Goal: Task Accomplishment & Management: Manage account settings

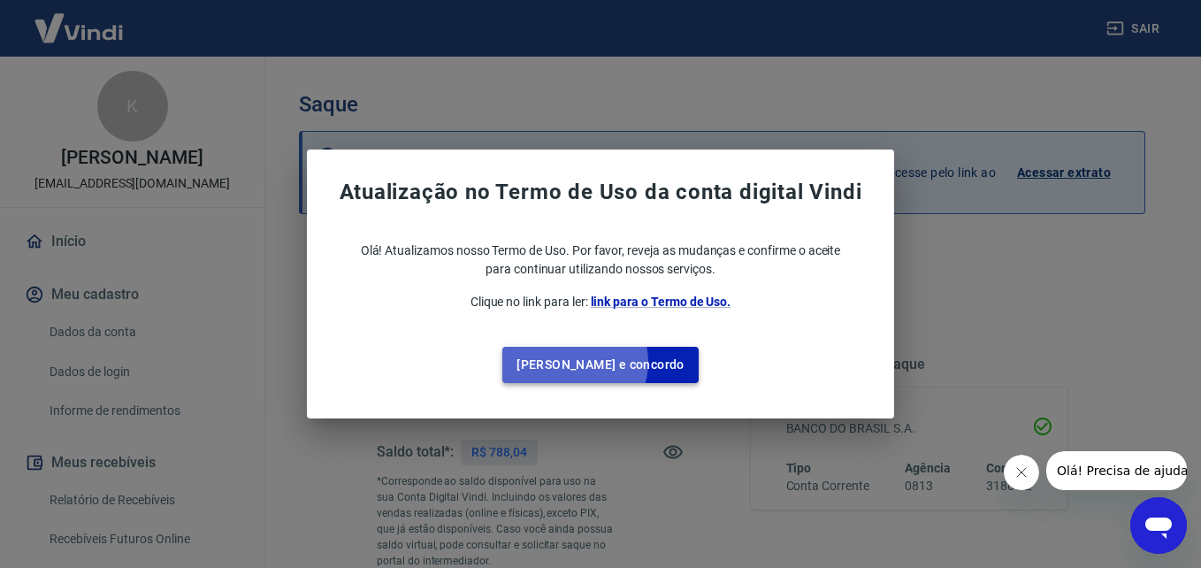
click at [611, 362] on button "Li e concordo" at bounding box center [600, 365] width 196 height 36
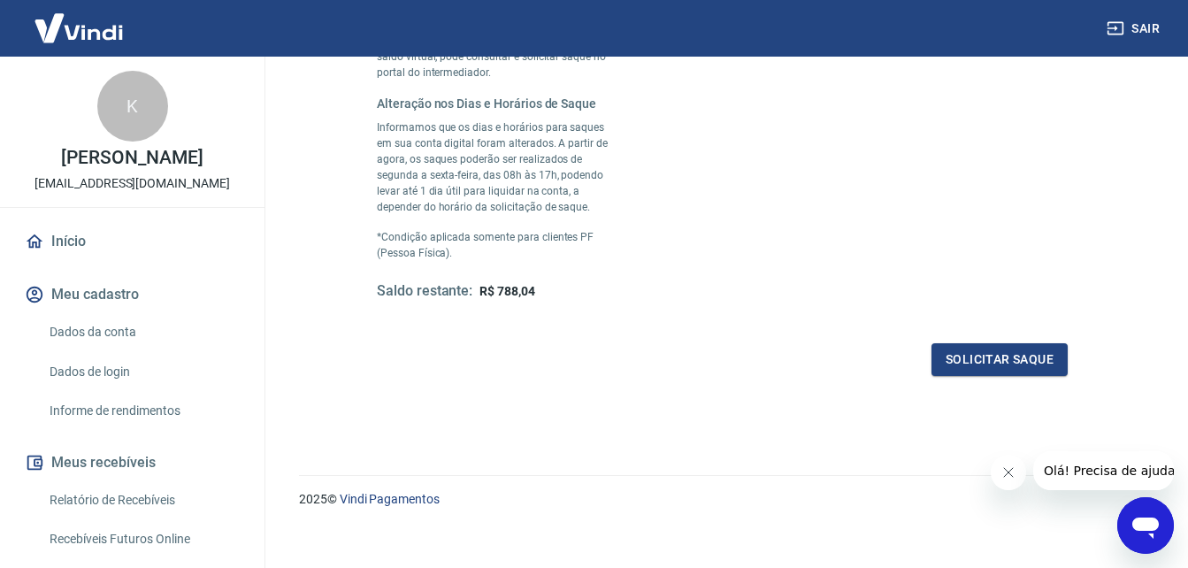
scroll to position [503, 0]
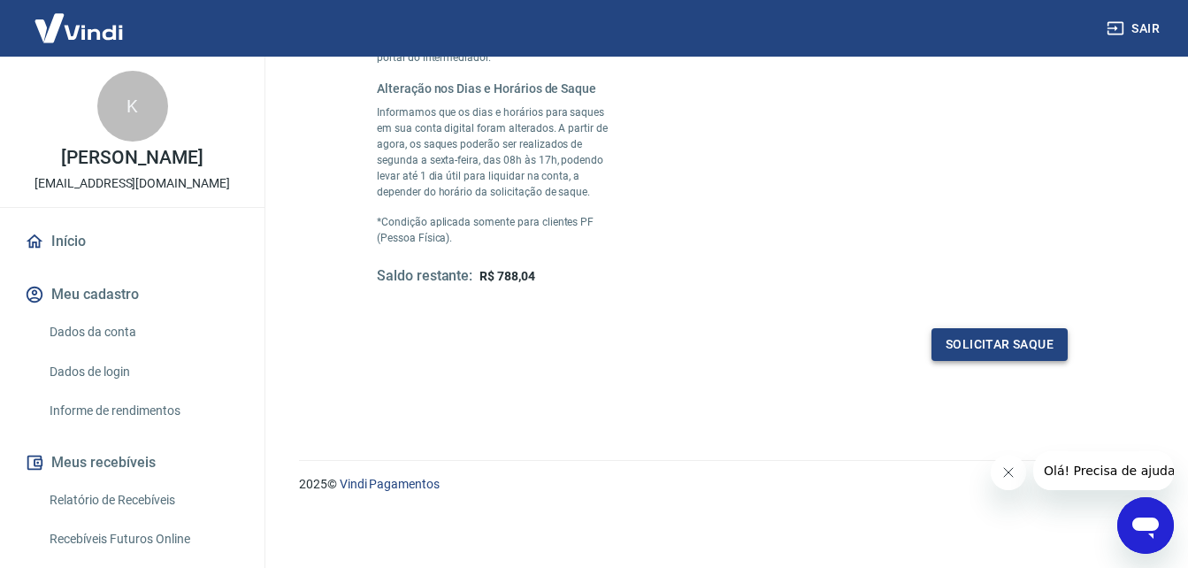
click at [995, 352] on button "Solicitar saque" at bounding box center [999, 344] width 136 height 33
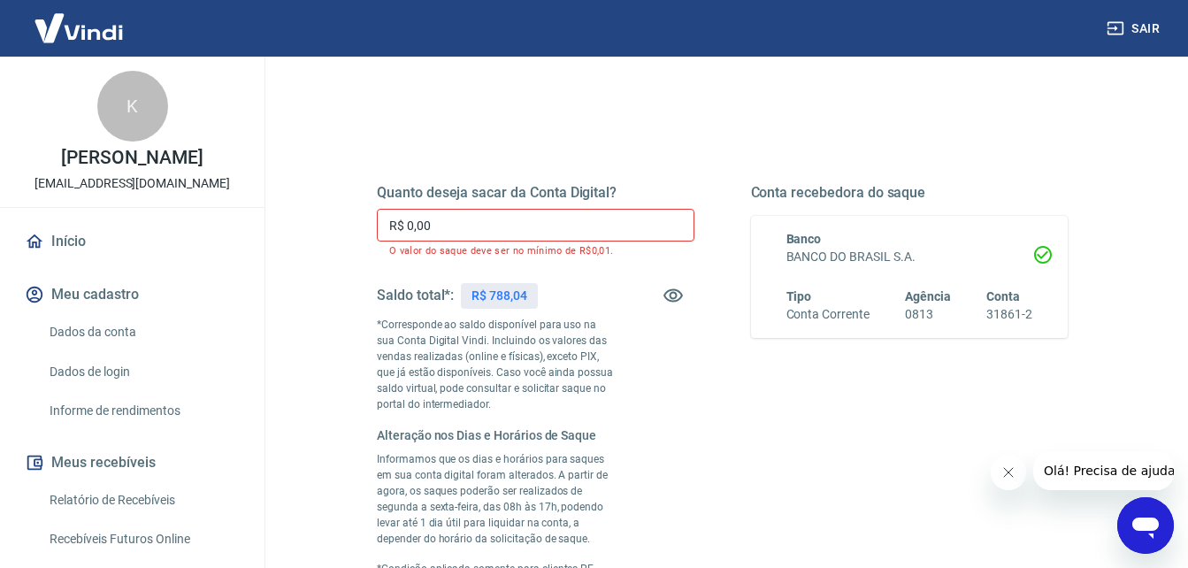
scroll to position [165, 0]
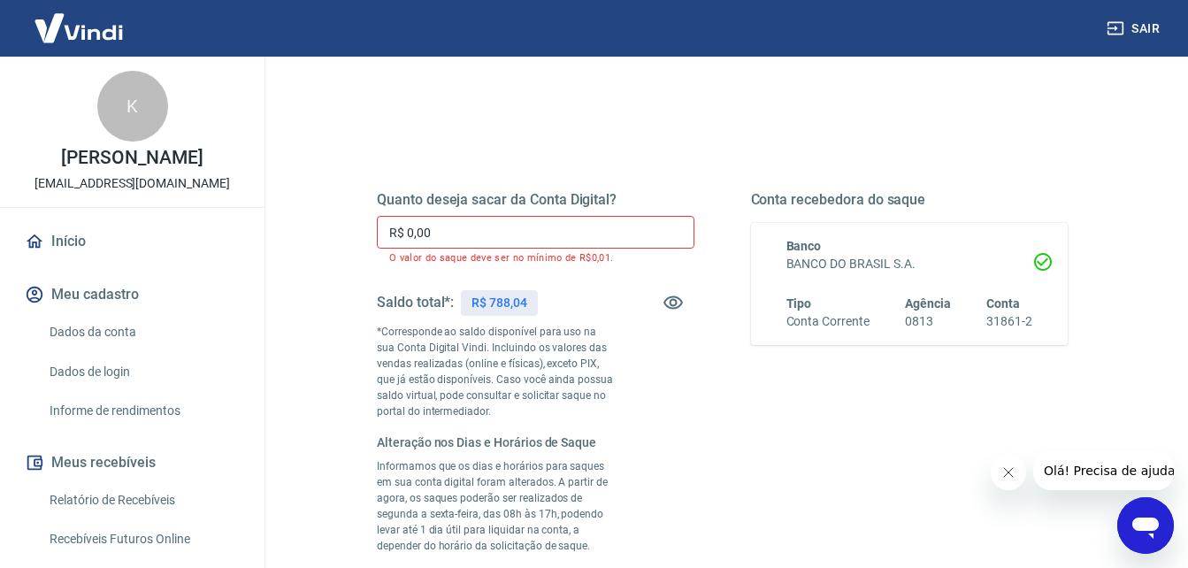
click at [455, 244] on input "R$ 0,00" at bounding box center [536, 232] width 318 height 33
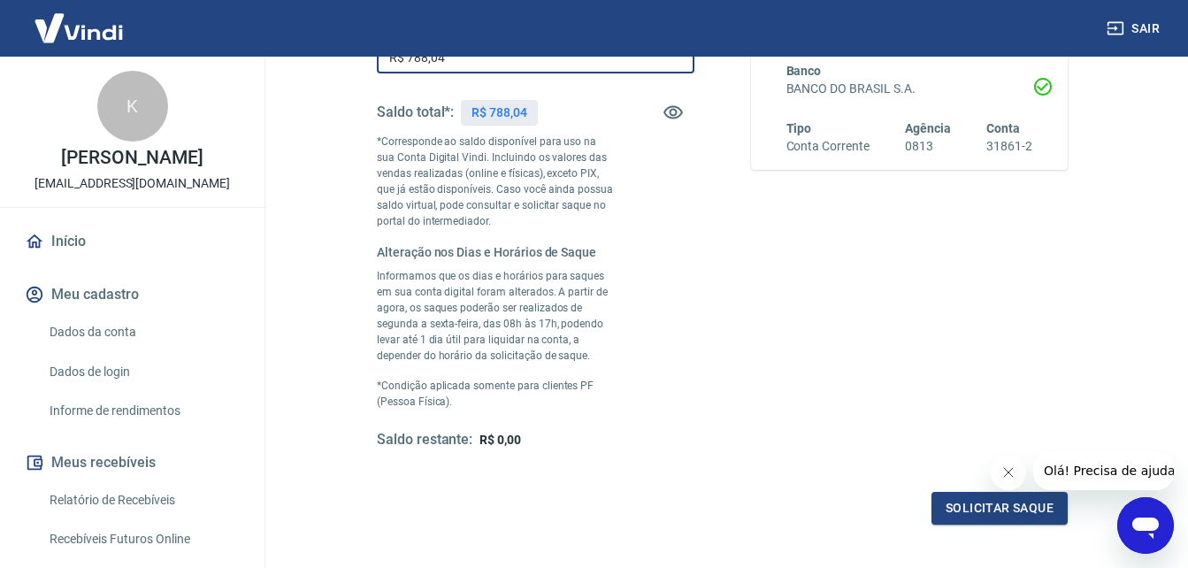
scroll to position [341, 0]
type input "R$ 788,04"
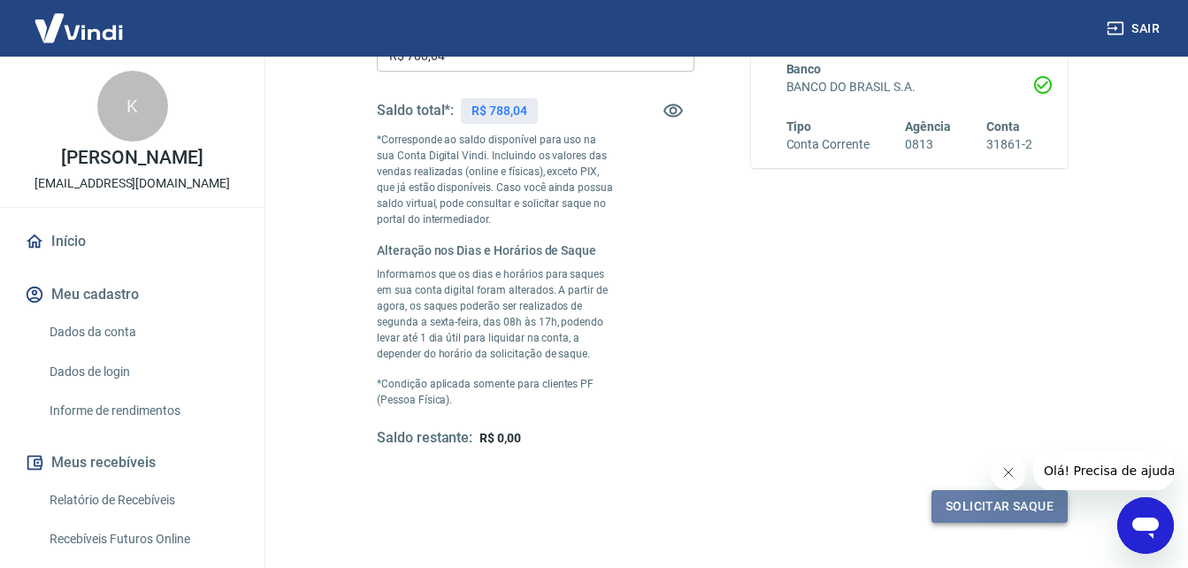
click at [983, 512] on button "Solicitar saque" at bounding box center [999, 506] width 136 height 33
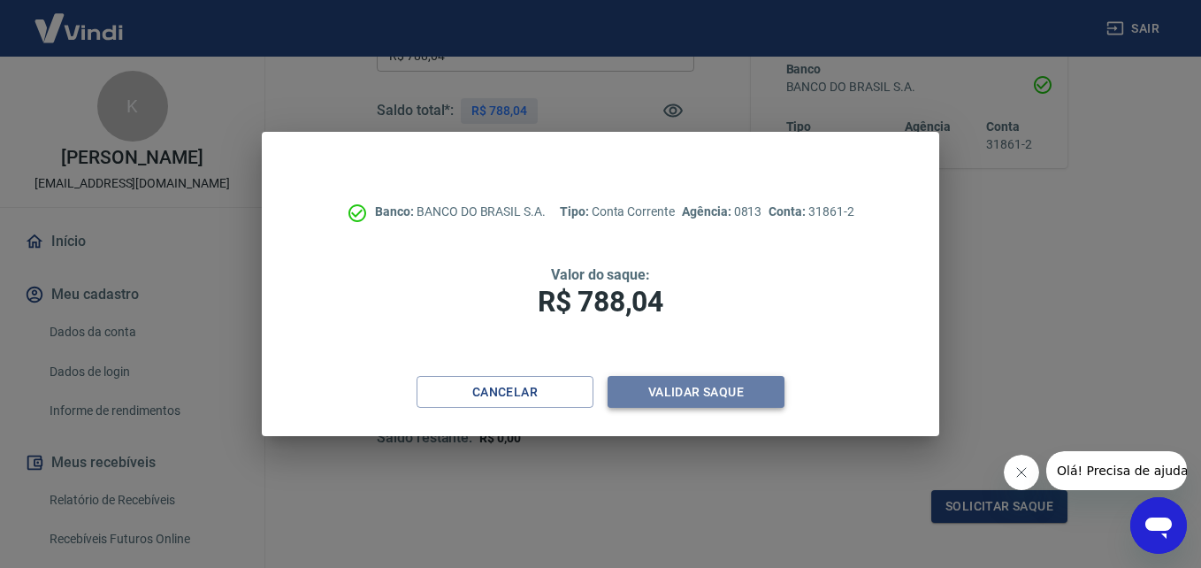
click at [717, 395] on button "Validar saque" at bounding box center [696, 392] width 177 height 33
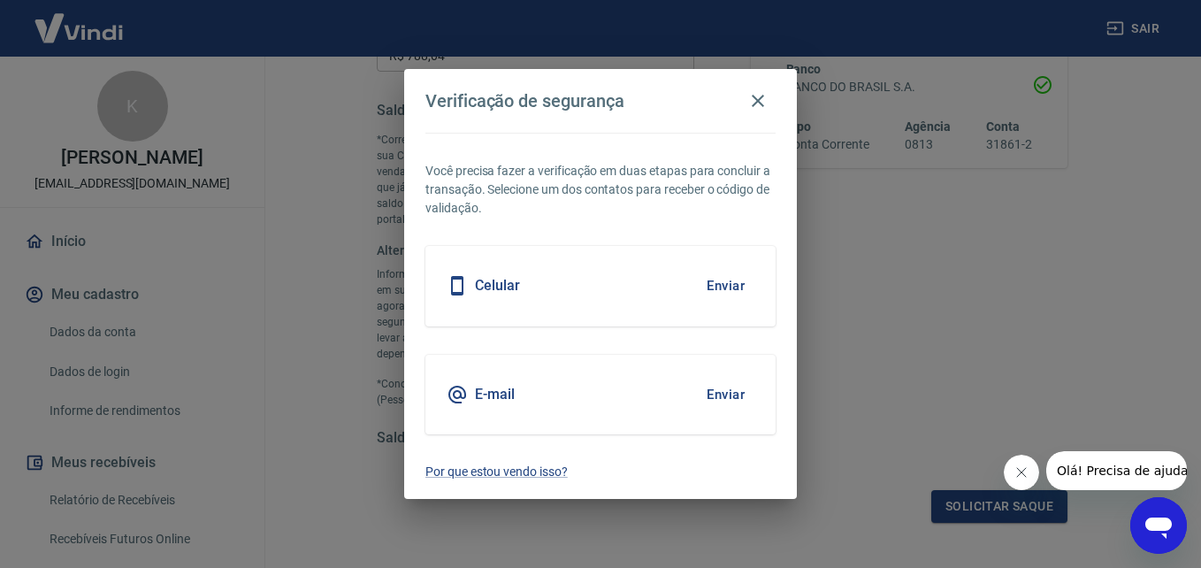
click at [493, 288] on h5 "Celular" at bounding box center [497, 286] width 45 height 18
click at [731, 279] on button "Enviar" at bounding box center [725, 285] width 57 height 37
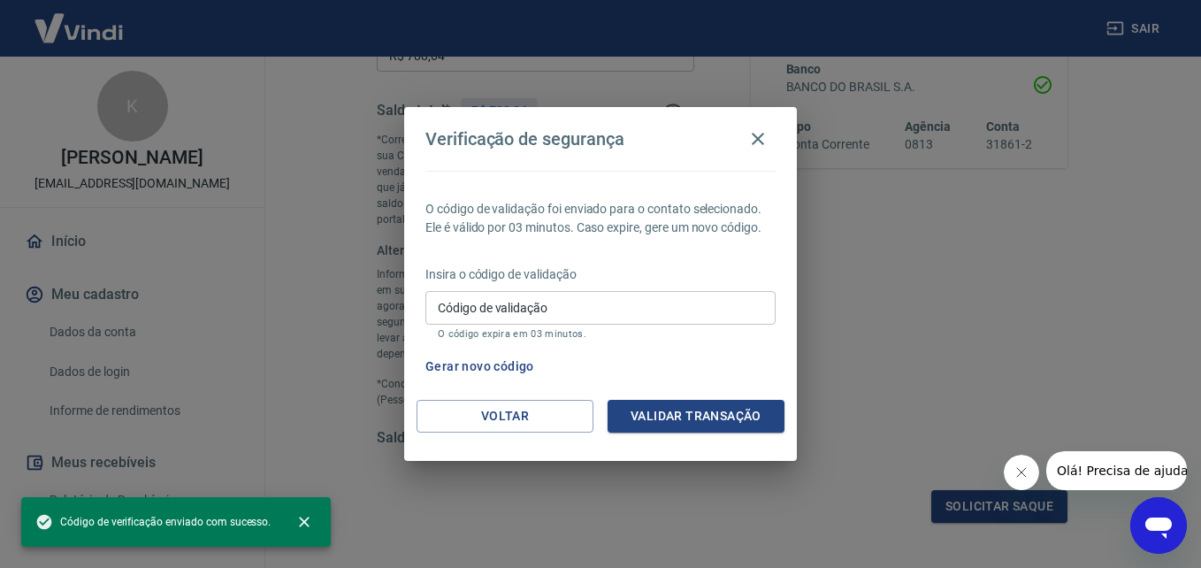
click at [594, 312] on input "Código de validação" at bounding box center [600, 307] width 350 height 33
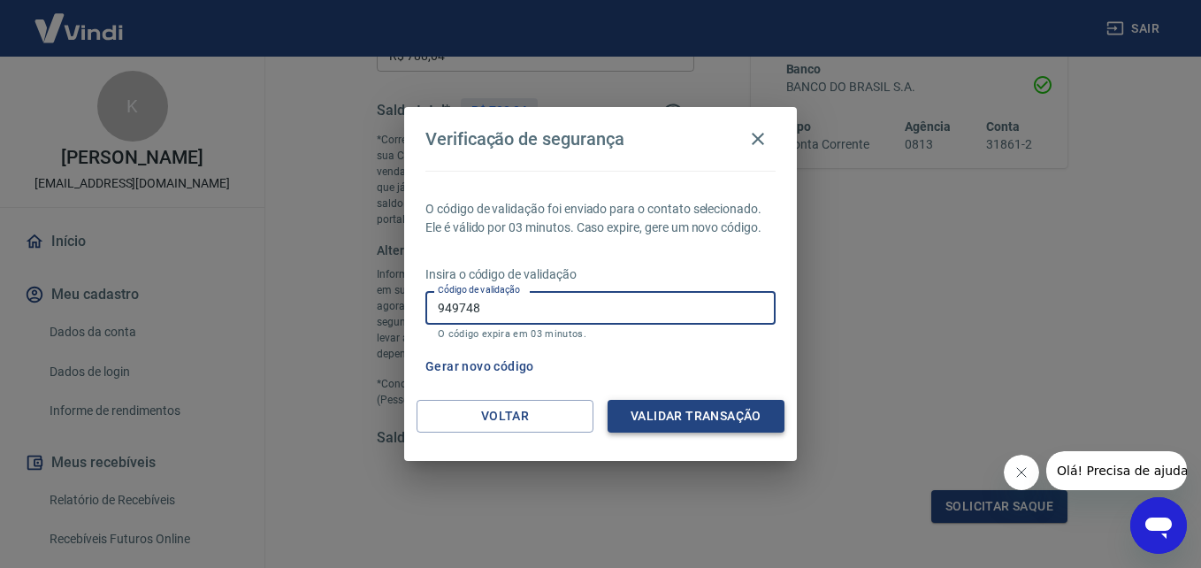
type input "949748"
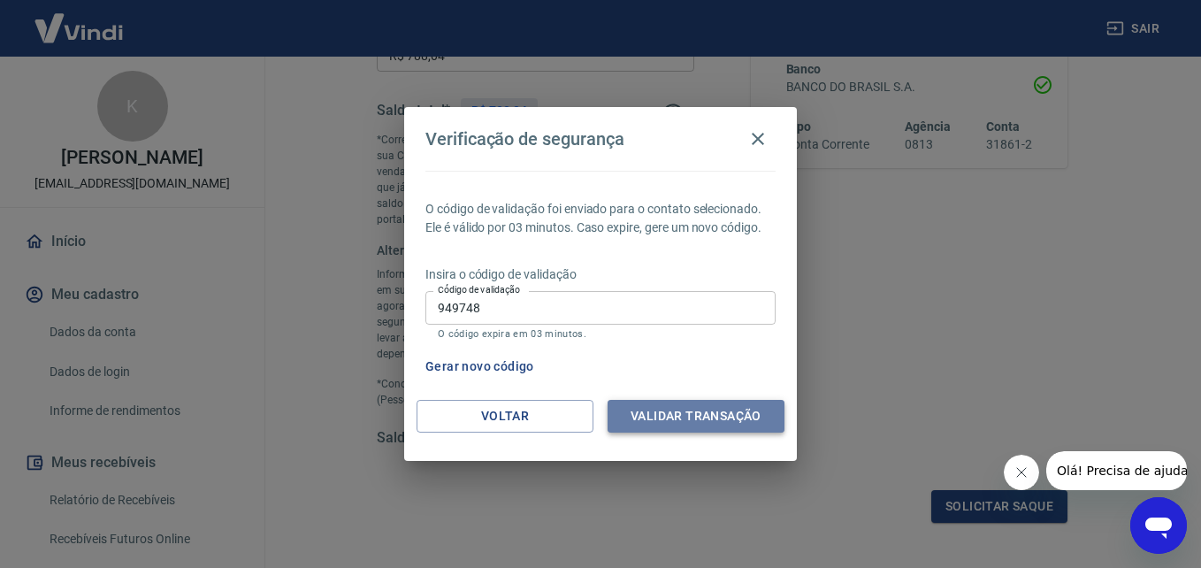
click at [722, 415] on button "Validar transação" at bounding box center [696, 416] width 177 height 33
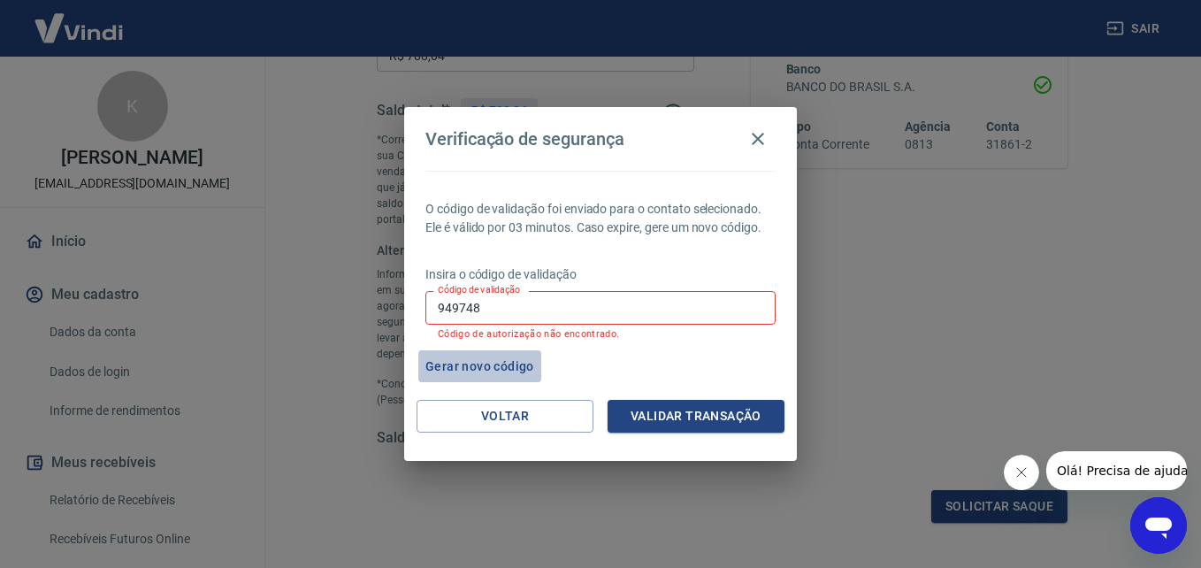
click at [489, 364] on button "Gerar novo código" at bounding box center [479, 366] width 123 height 33
drag, startPoint x: 407, startPoint y: 310, endPoint x: 372, endPoint y: 315, distance: 34.9
click at [372, 315] on div "Verificação de segurança O código de validação foi enviado para o contato selec…" at bounding box center [600, 284] width 1201 height 568
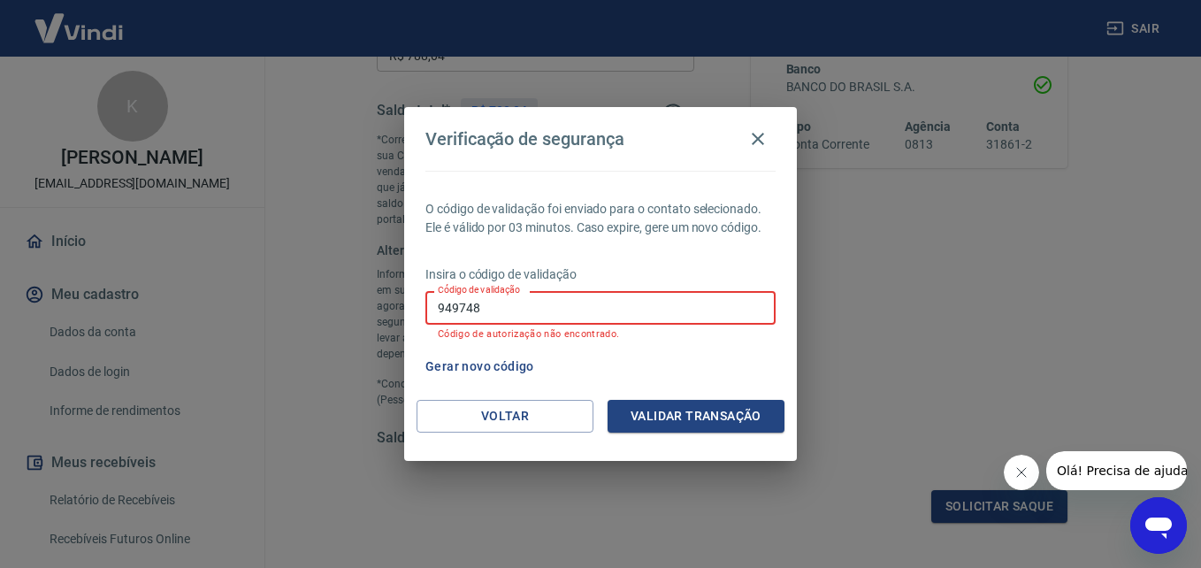
drag, startPoint x: 489, startPoint y: 308, endPoint x: 396, endPoint y: 315, distance: 93.1
click at [399, 315] on div "Verificação de segurança O código de validação foi enviado para o contato selec…" at bounding box center [600, 284] width 1201 height 568
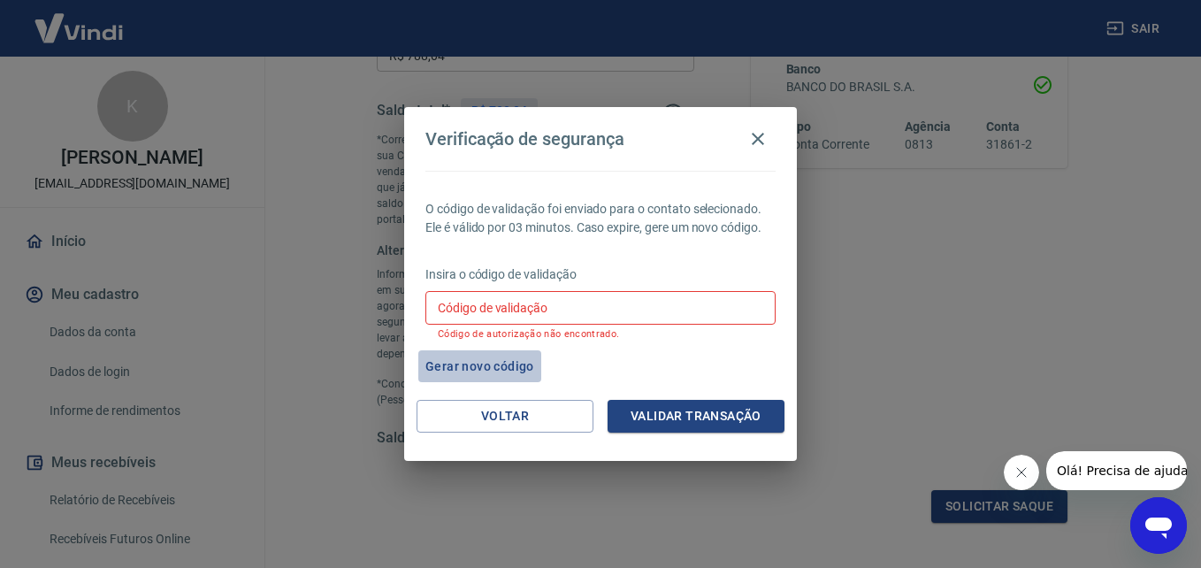
click at [499, 362] on button "Gerar novo código" at bounding box center [479, 366] width 123 height 33
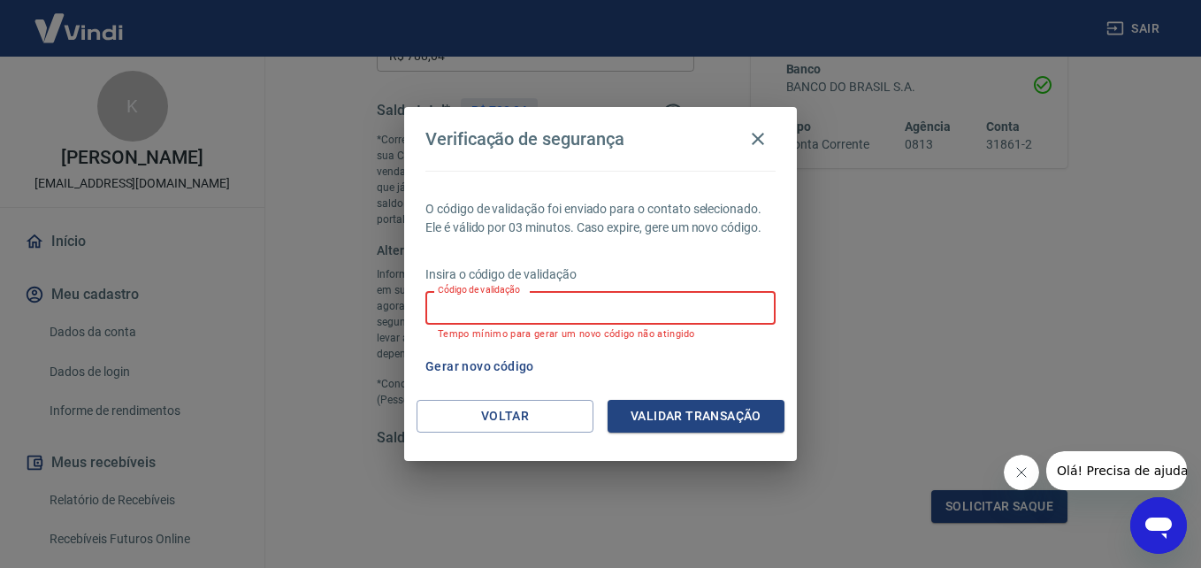
click at [609, 309] on input "Código de validação" at bounding box center [600, 307] width 350 height 33
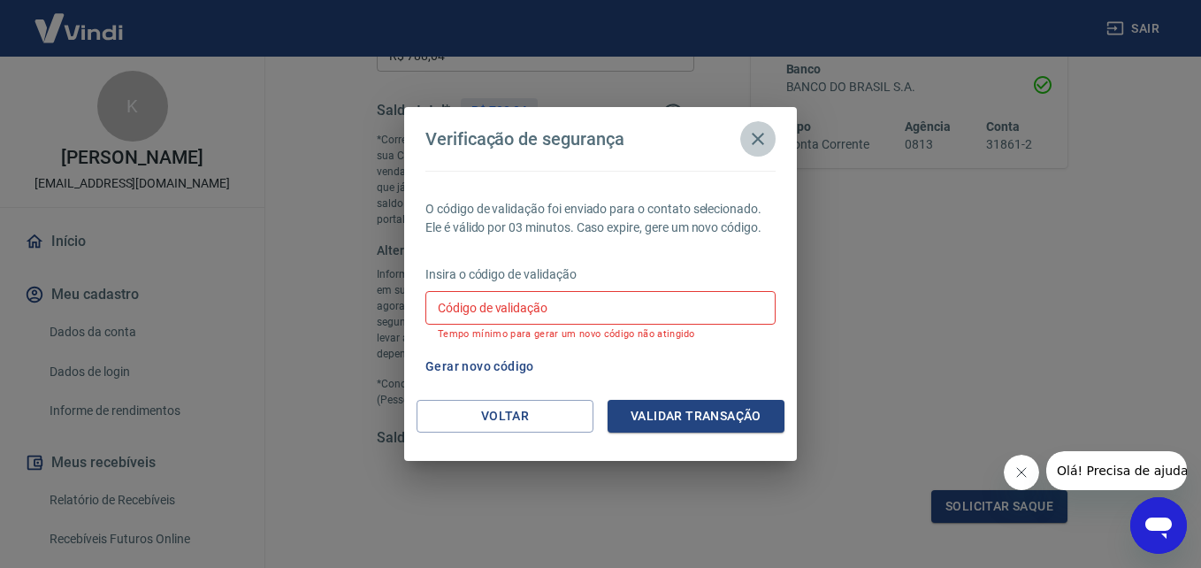
click at [750, 140] on icon "button" at bounding box center [757, 138] width 21 height 21
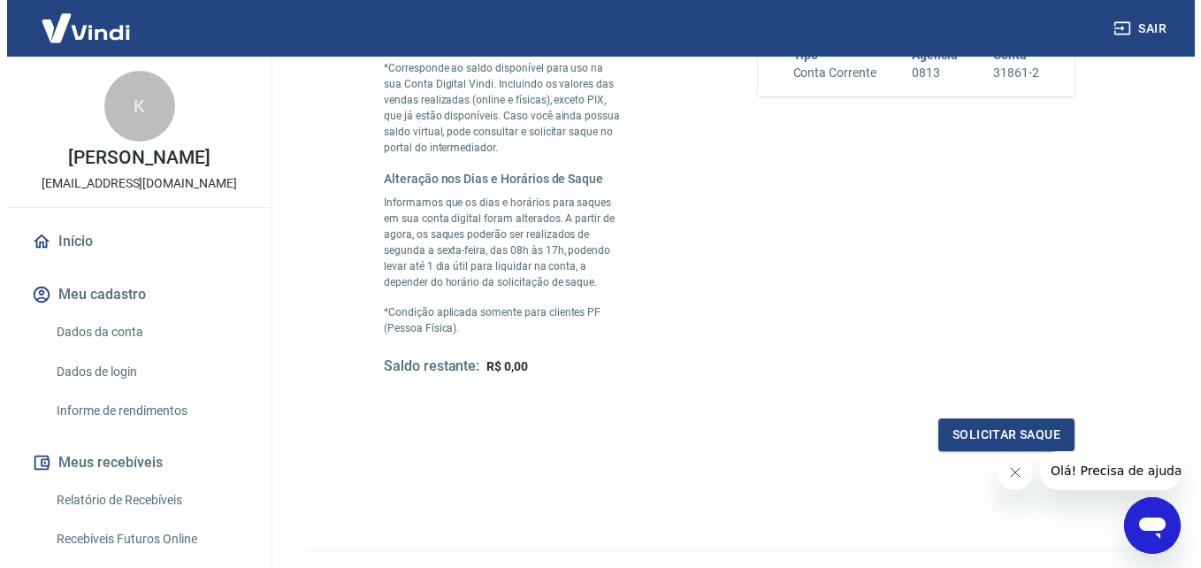
scroll to position [442, 0]
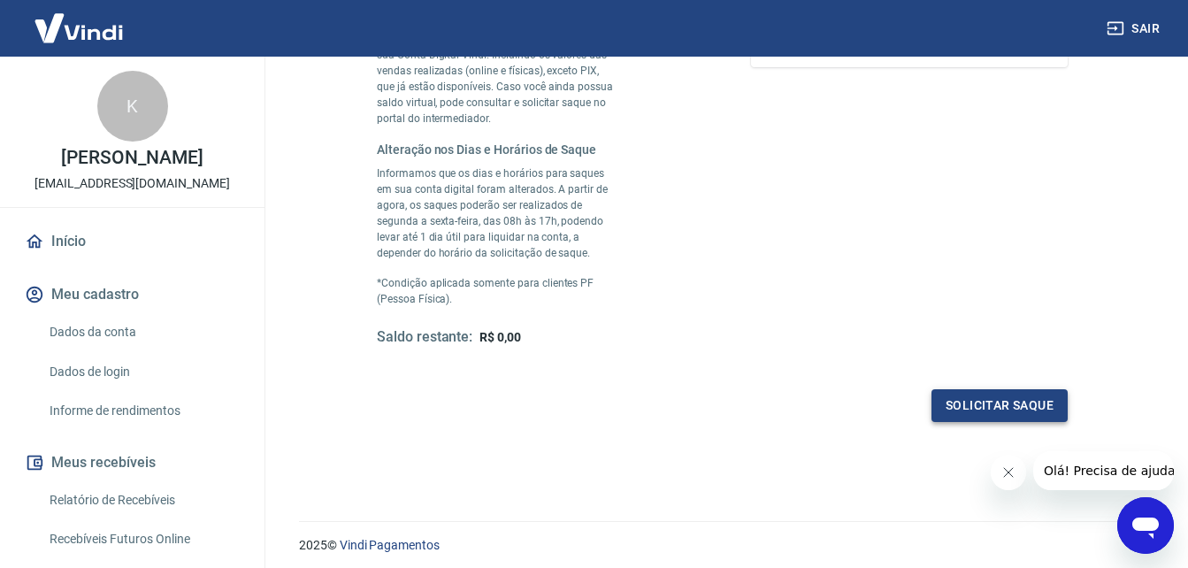
click at [972, 396] on button "Solicitar saque" at bounding box center [999, 405] width 136 height 33
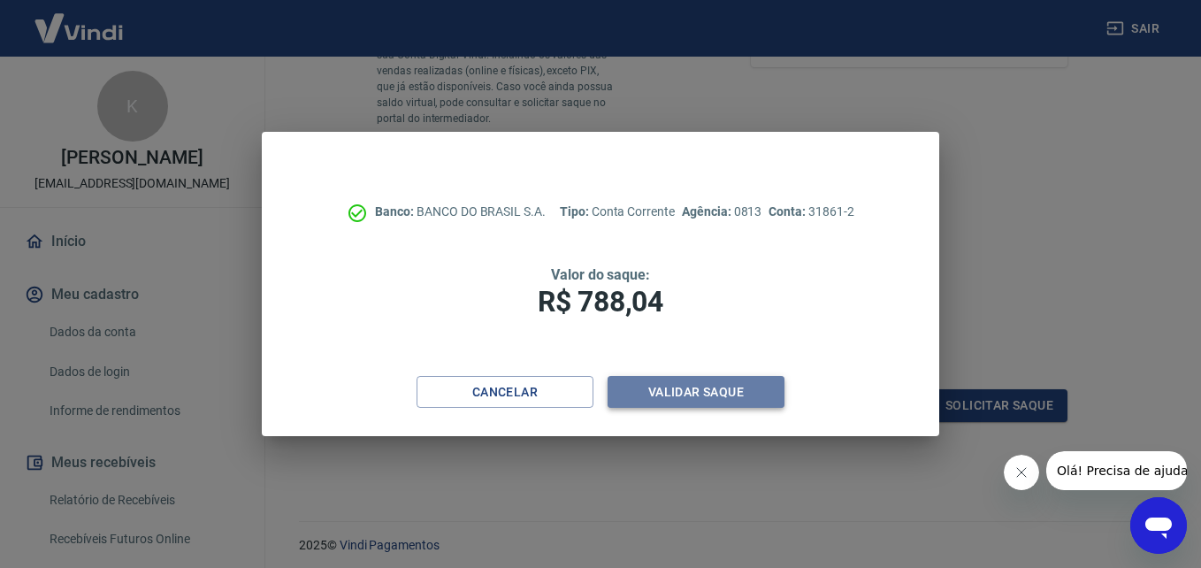
click at [710, 394] on button "Validar saque" at bounding box center [696, 392] width 177 height 33
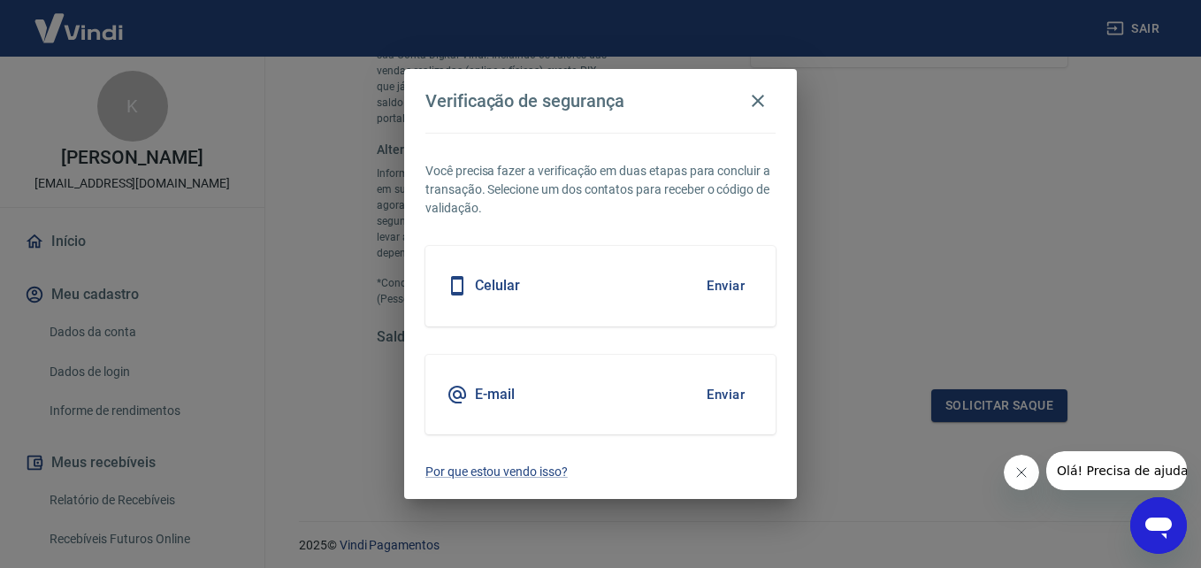
click at [496, 391] on h5 "E-mail" at bounding box center [495, 395] width 40 height 18
click at [722, 284] on button "Enviar" at bounding box center [725, 285] width 57 height 37
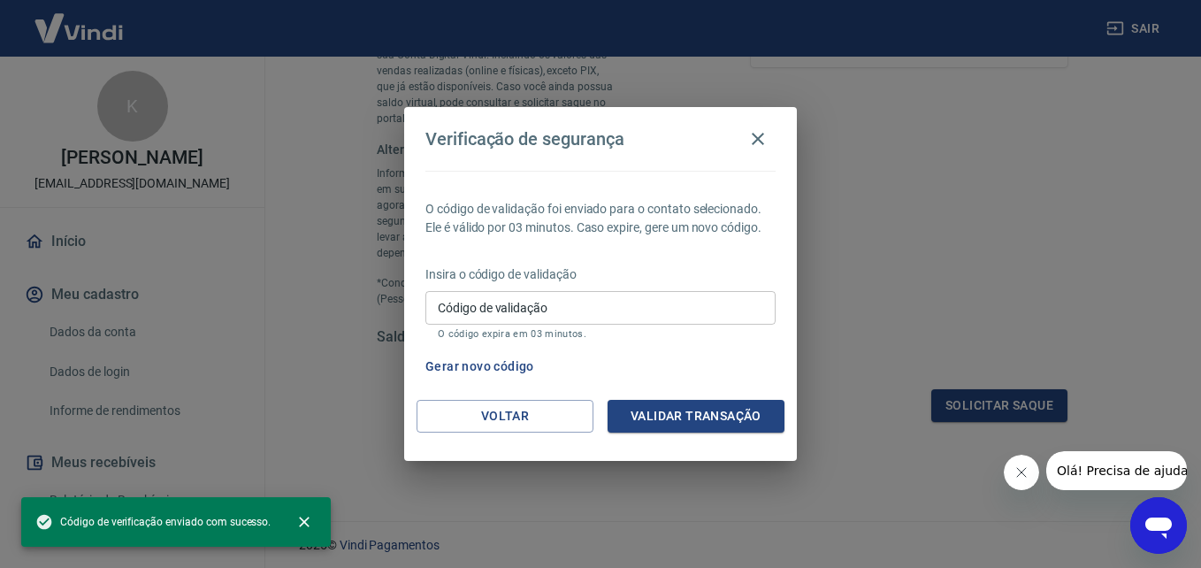
click at [541, 305] on input "Código de validação" at bounding box center [600, 307] width 350 height 33
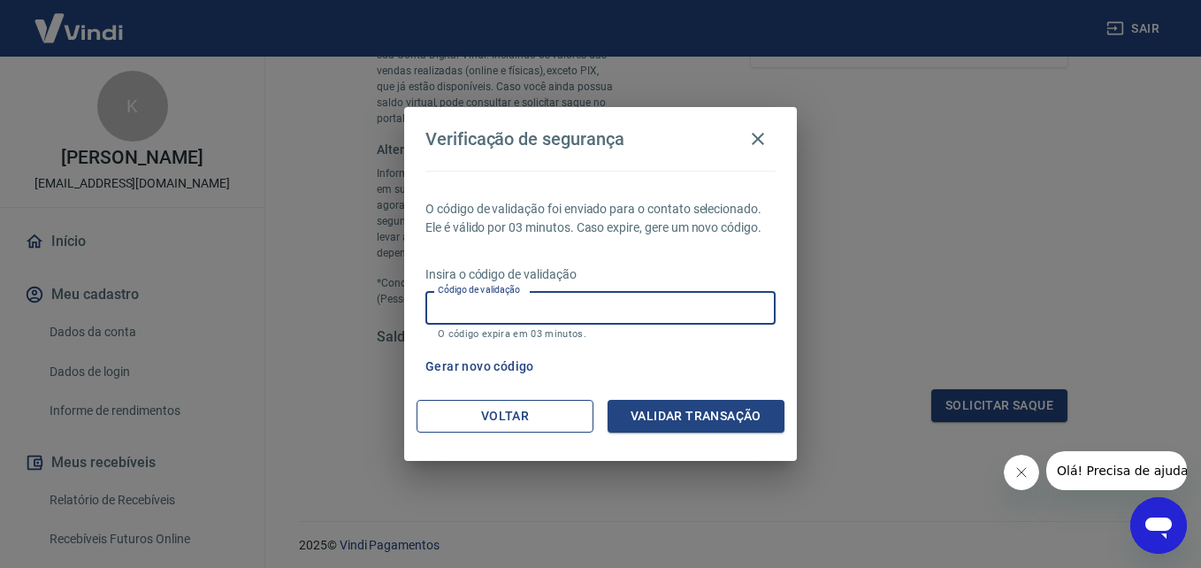
click at [508, 421] on button "Voltar" at bounding box center [505, 416] width 177 height 33
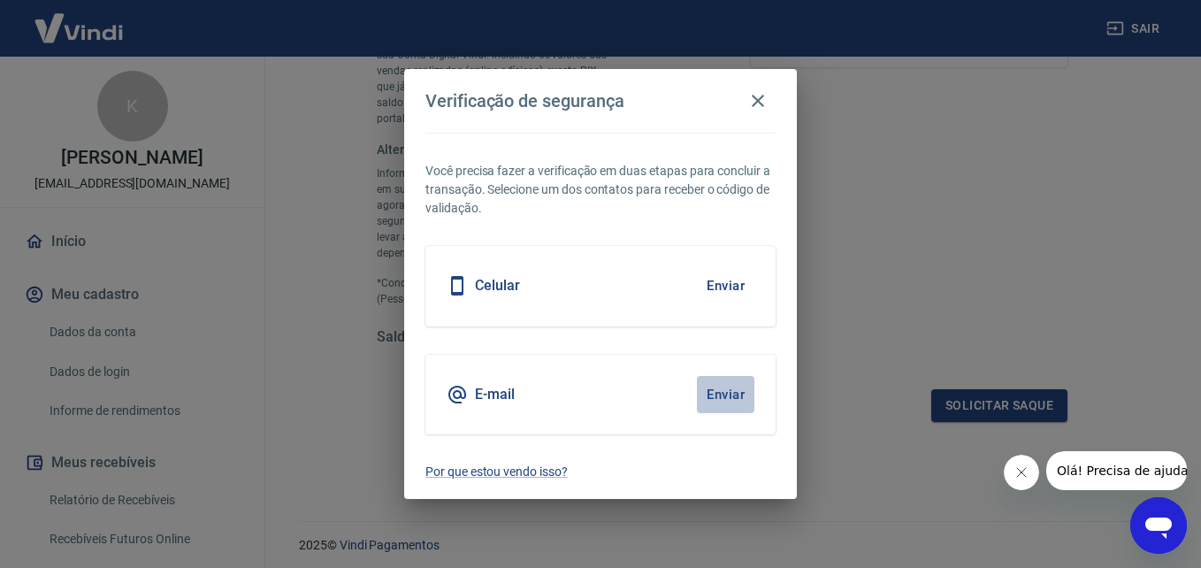
click at [718, 399] on button "Enviar" at bounding box center [725, 394] width 57 height 37
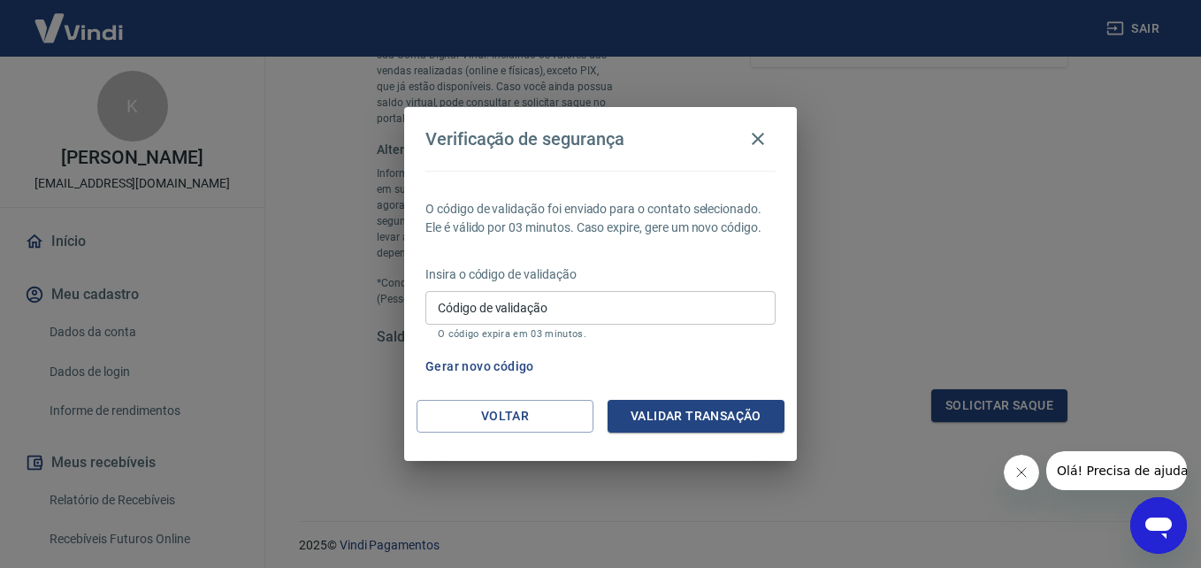
click at [476, 313] on input "Código de validação" at bounding box center [600, 307] width 350 height 33
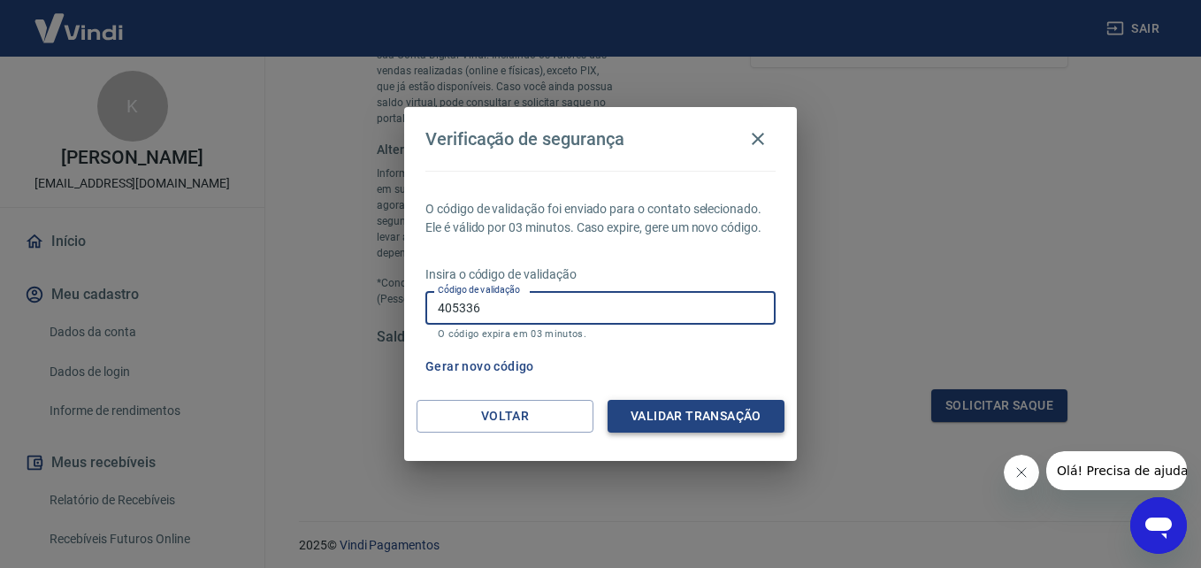
type input "405336"
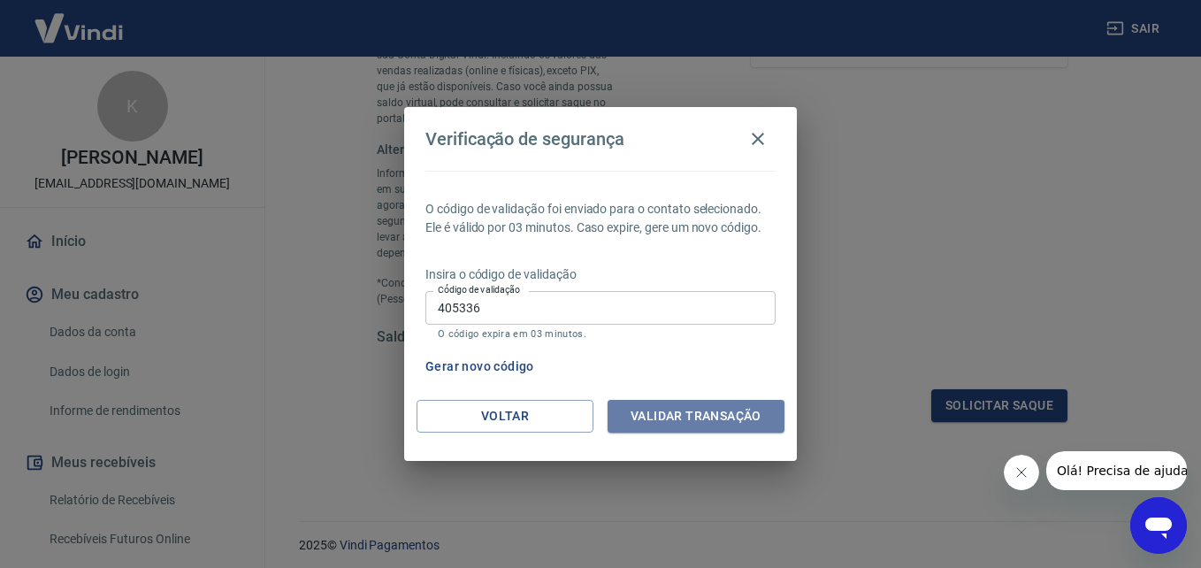
click at [695, 410] on button "Validar transação" at bounding box center [696, 416] width 177 height 33
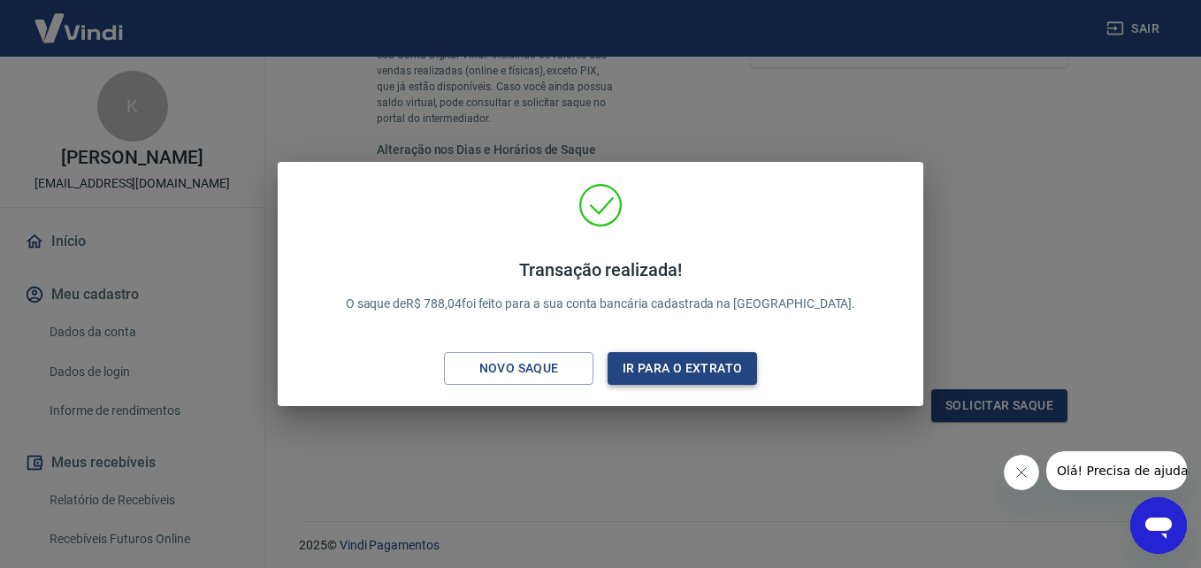
click at [721, 364] on button "Ir para o extrato" at bounding box center [682, 368] width 149 height 33
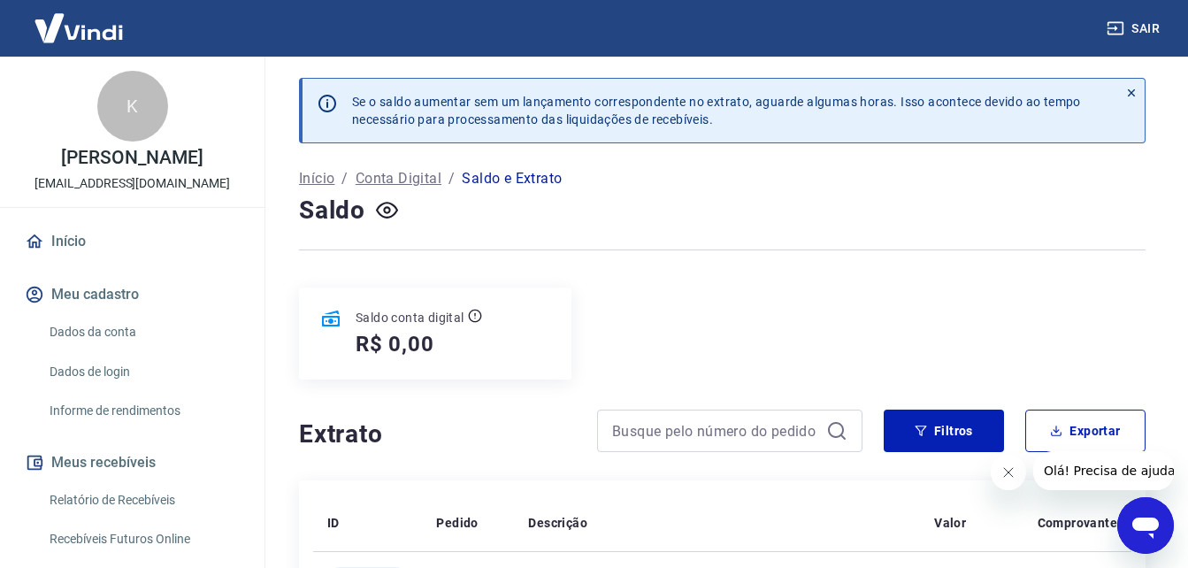
click at [103, 31] on img at bounding box center [78, 28] width 115 height 54
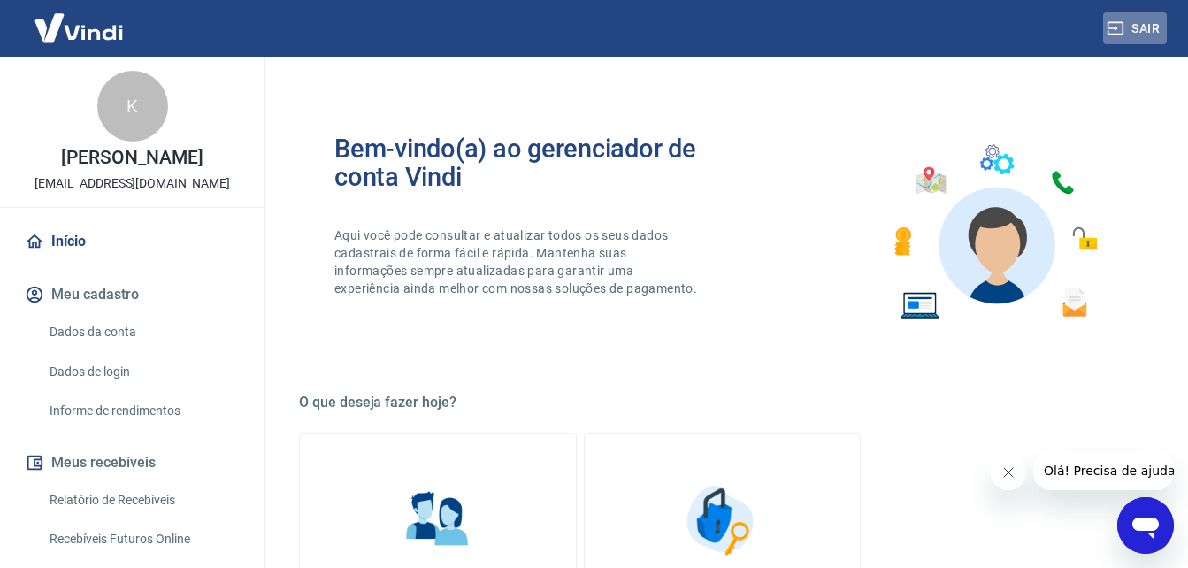
click at [1154, 24] on button "Sair" at bounding box center [1135, 28] width 64 height 33
